Goal: Check status: Check status

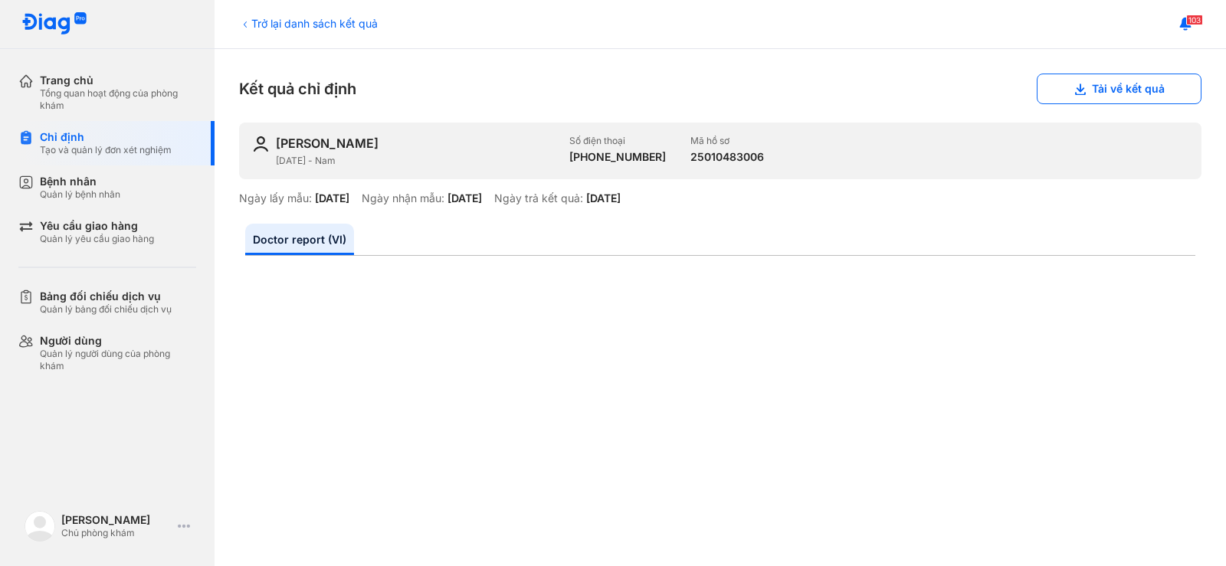
scroll to position [77, 0]
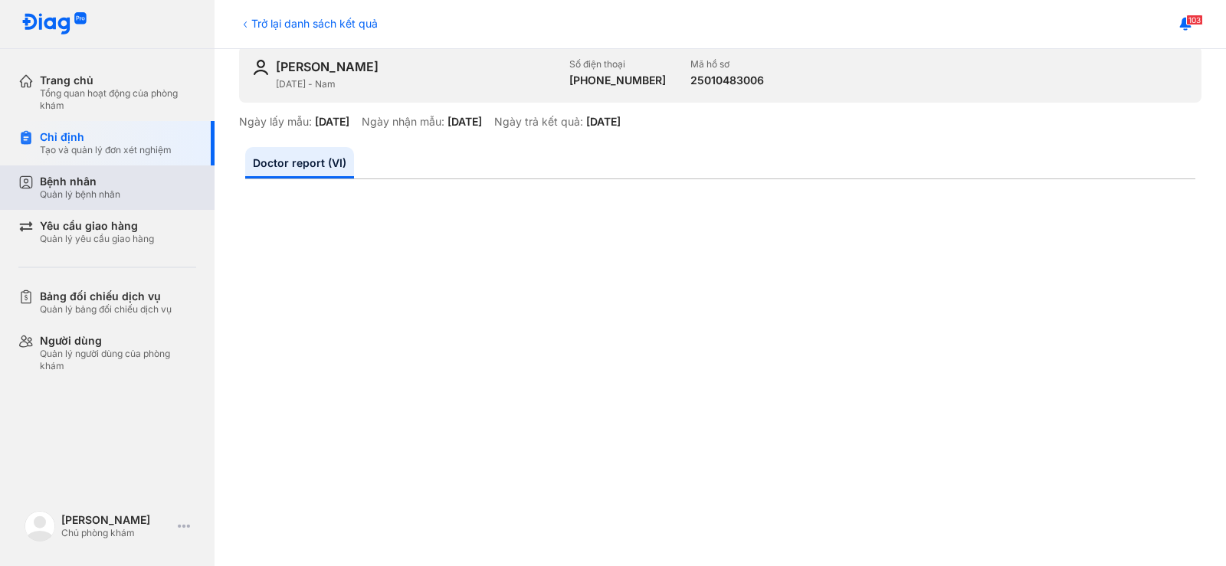
click at [97, 182] on div "Bệnh nhân" at bounding box center [80, 182] width 80 height 14
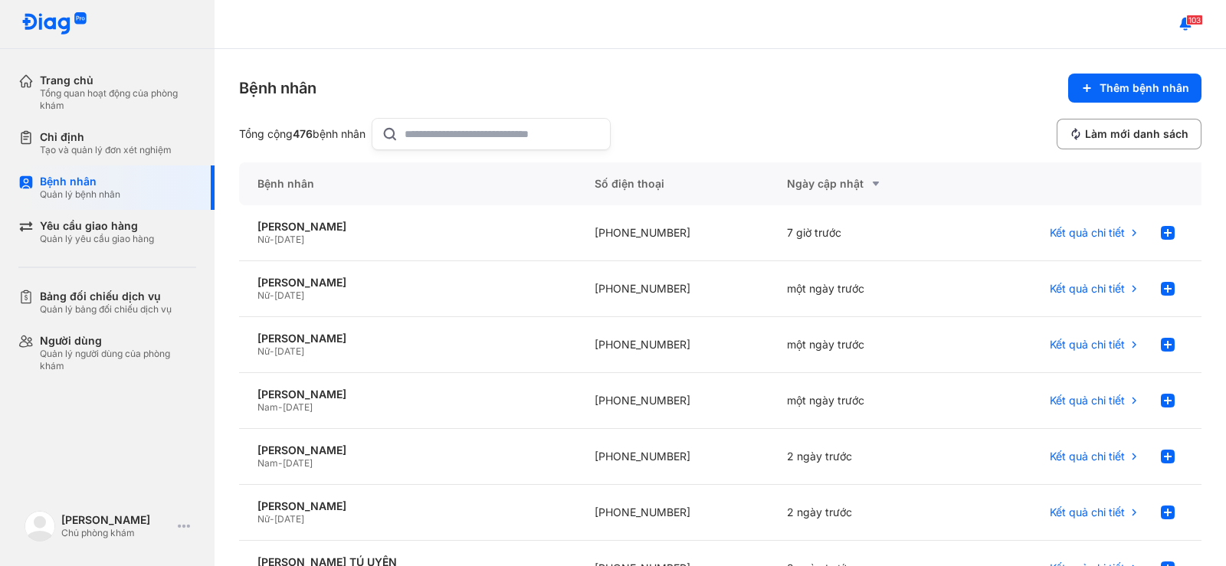
click at [425, 136] on input "text" at bounding box center [503, 134] width 196 height 31
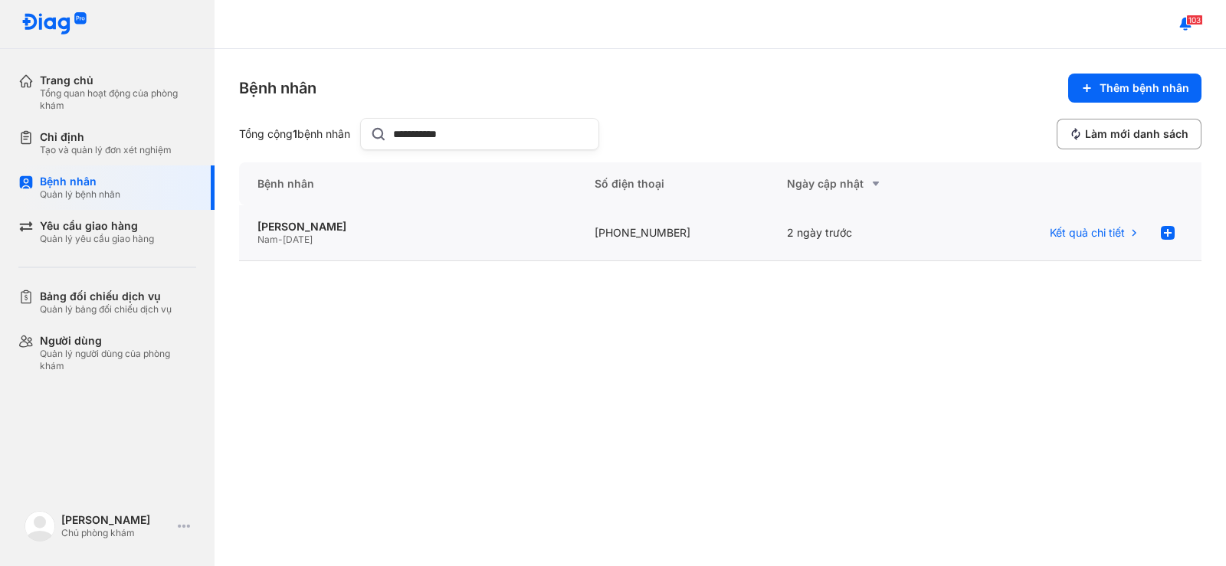
type input "**********"
click at [471, 242] on div "Nam - 01/07/2008" at bounding box center [408, 240] width 300 height 12
click at [1047, 232] on div "Kết quả chi tiết" at bounding box center [1082, 233] width 204 height 31
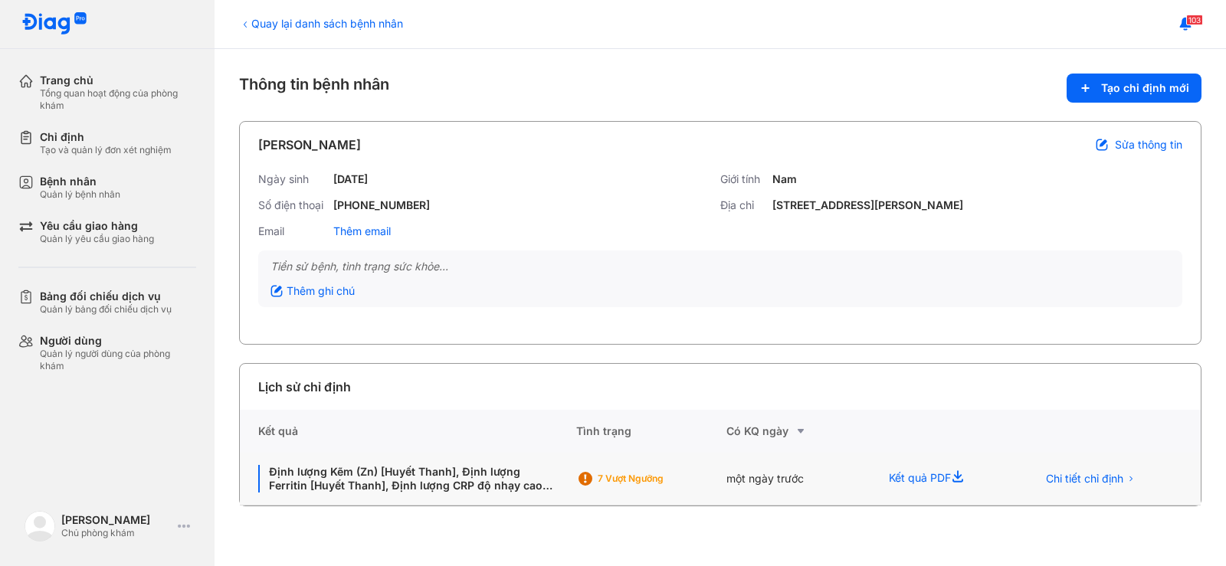
click at [895, 480] on div "Kết quả PDF" at bounding box center [945, 479] width 148 height 53
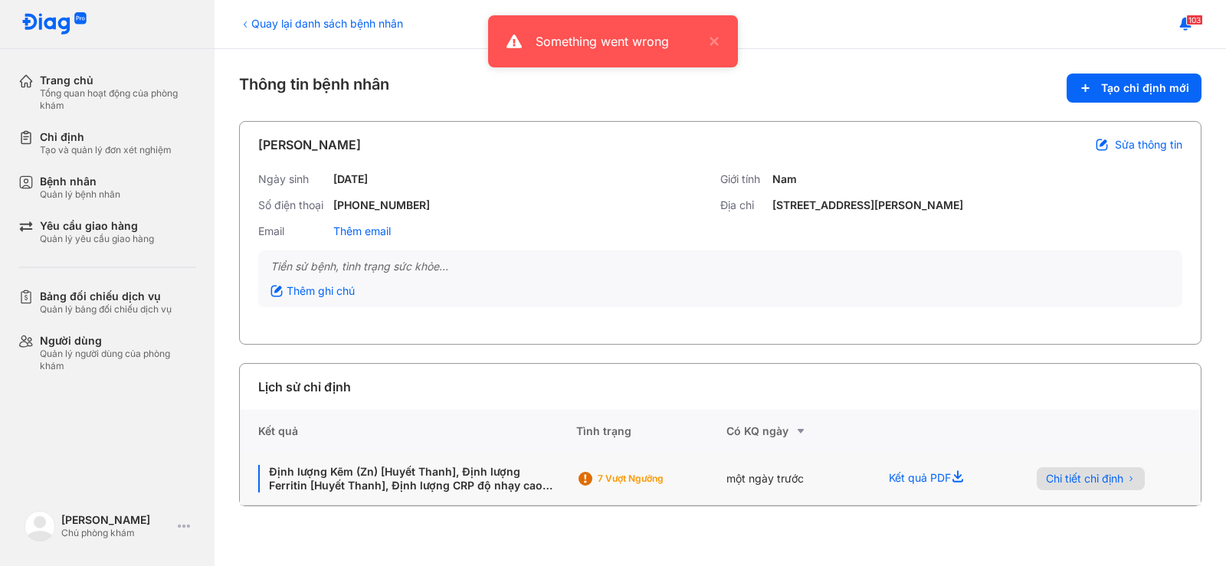
click at [1064, 477] on span "Chi tiết chỉ định" at bounding box center [1084, 479] width 77 height 14
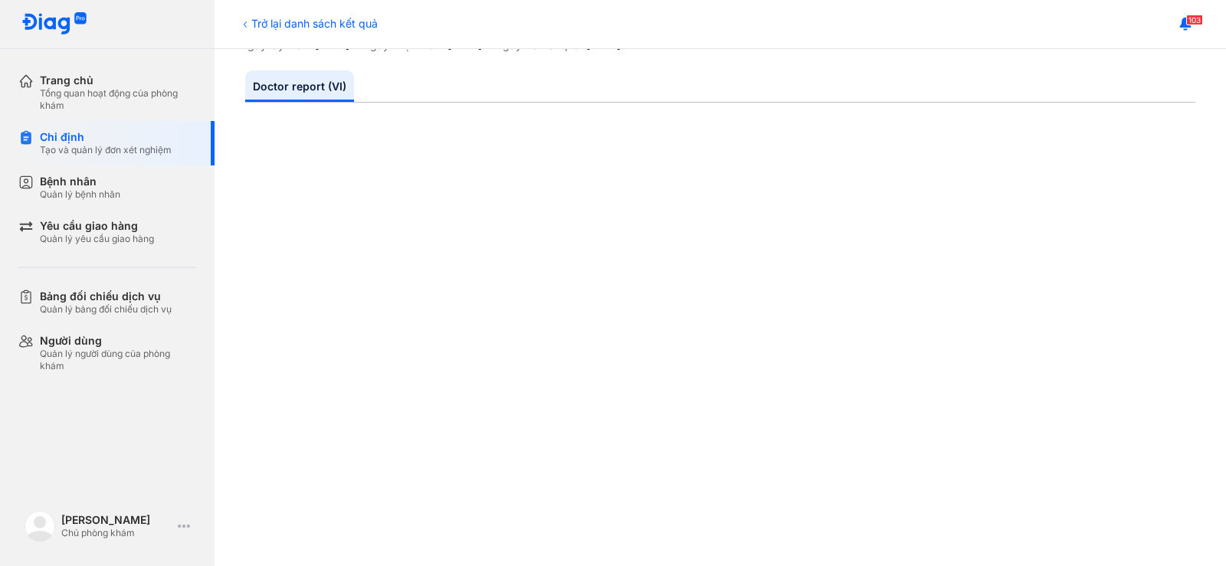
scroll to position [153, 0]
